Goal: Information Seeking & Learning: Learn about a topic

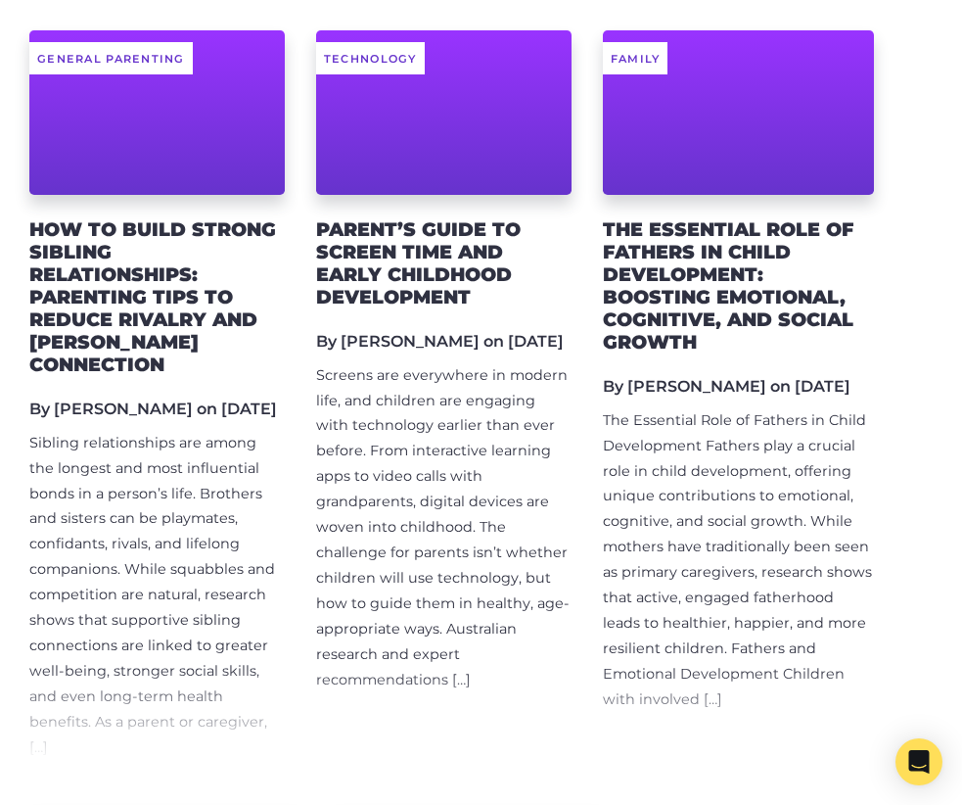
scroll to position [272, 0]
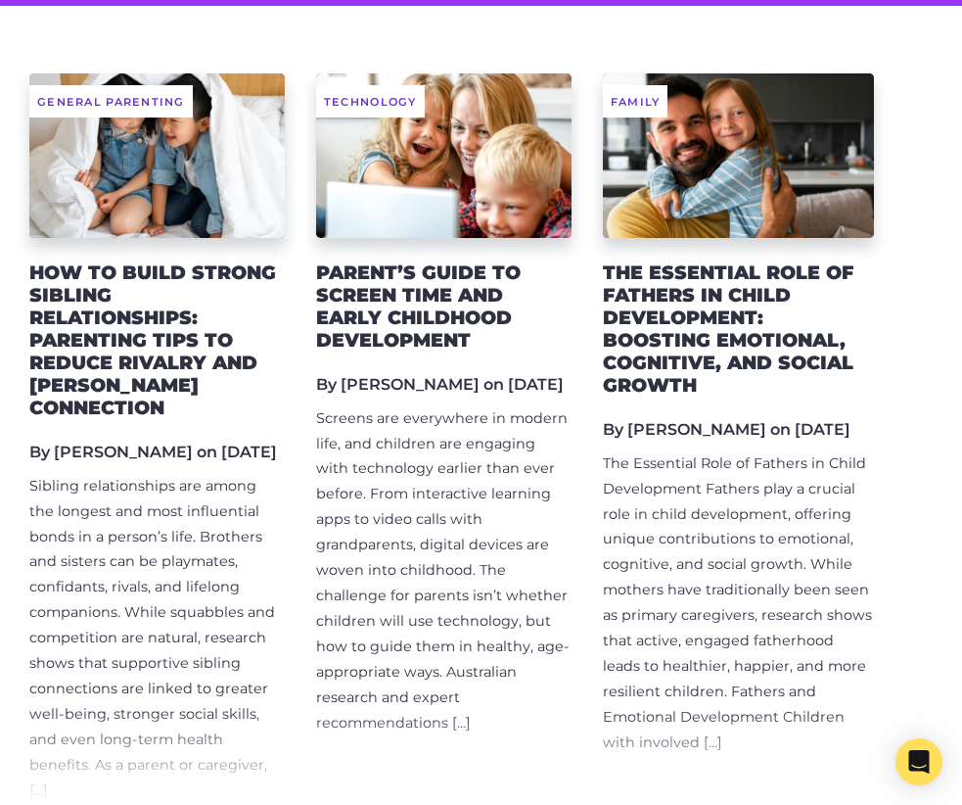
click at [139, 359] on h2 "How to Build Strong Sibling Relationships: Parenting Tips to Reduce Rivalry and…" at bounding box center [156, 340] width 255 height 158
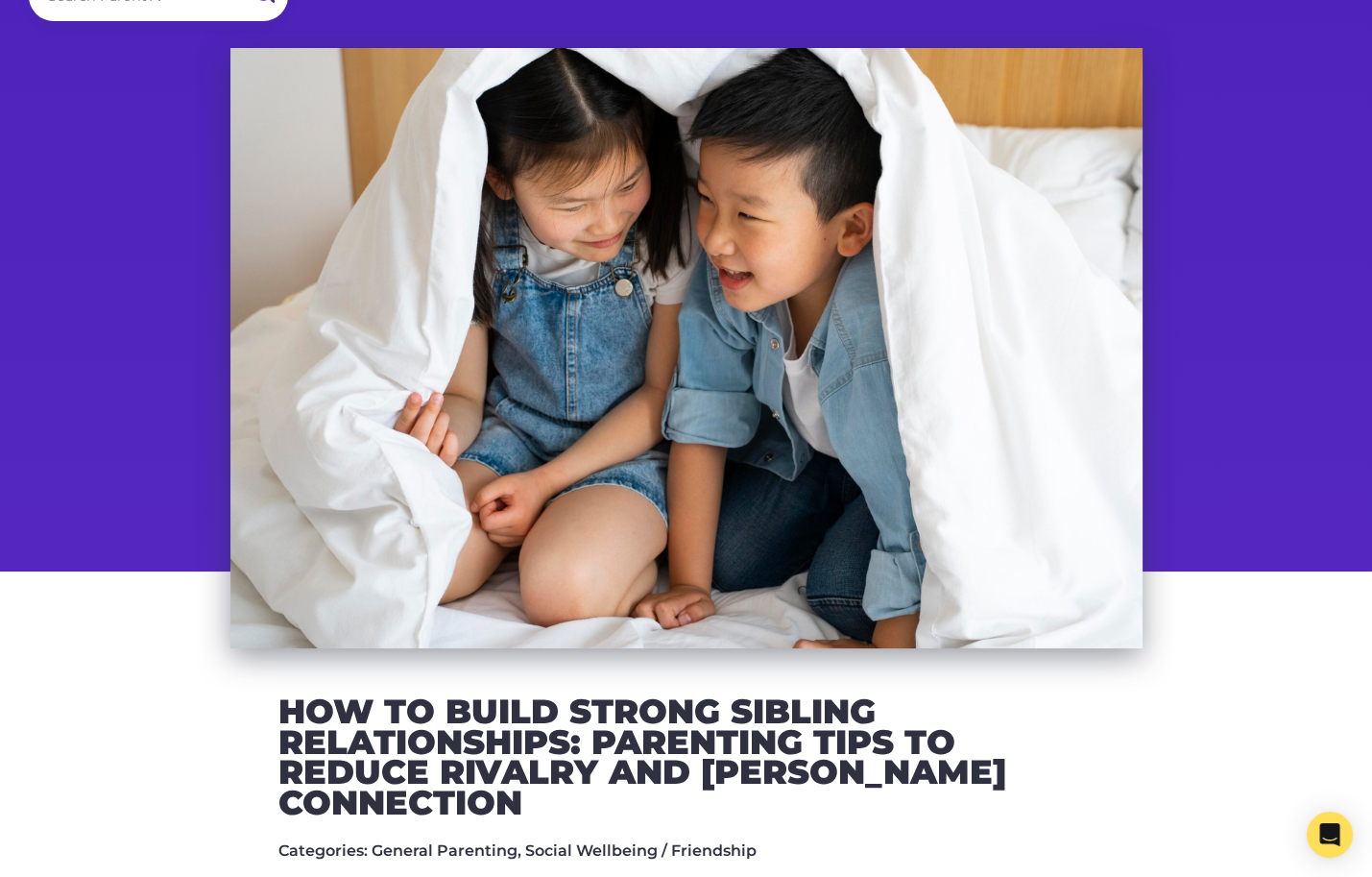
scroll to position [98, 0]
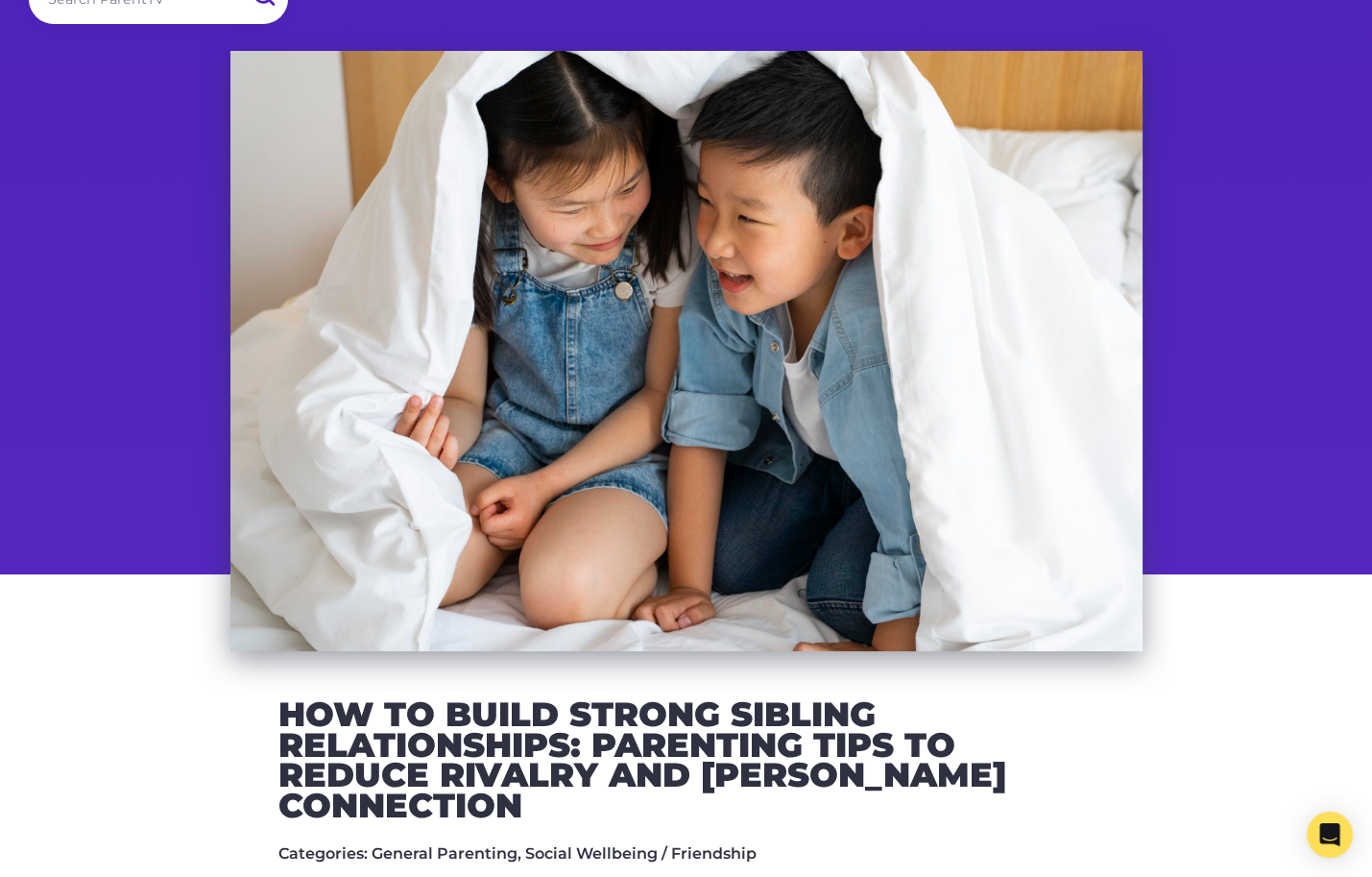
click at [441, 775] on h2 "How to Build Strong Sibling Relationships: Parenting Tips to Reduce Rivalry and…" at bounding box center [686, 760] width 816 height 122
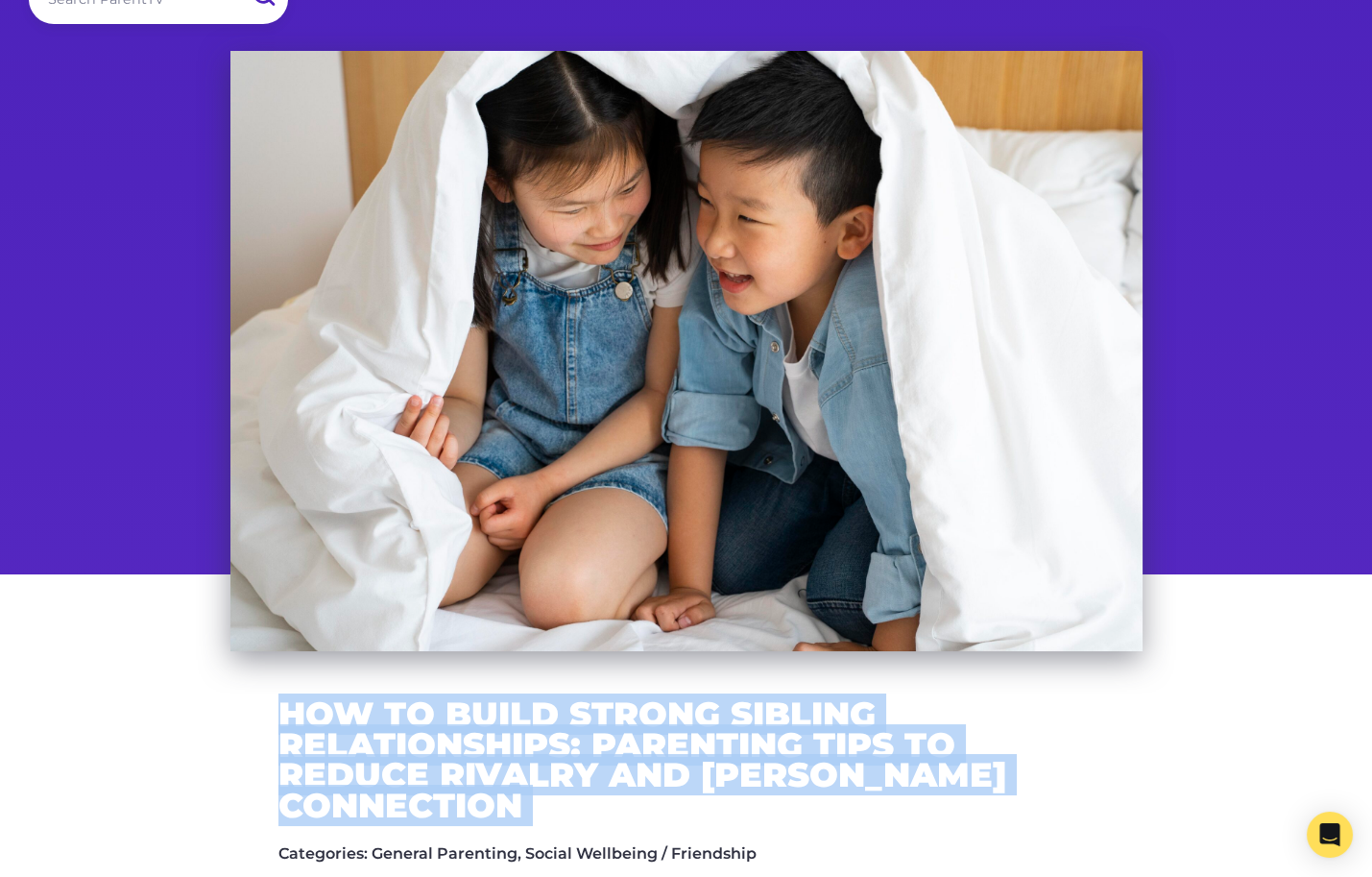
click at [441, 775] on h2 "How to Build Strong Sibling Relationships: Parenting Tips to Reduce Rivalry and…" at bounding box center [686, 760] width 816 height 122
copy div "How to Build Strong Sibling Relationships: Parenting Tips to Reduce Rivalry and…"
click at [357, 781] on h2 "How to Build Strong Sibling Relationships: Parenting Tips to Reduce Rivalry and…" at bounding box center [686, 760] width 816 height 122
